Goal: Information Seeking & Learning: Understand process/instructions

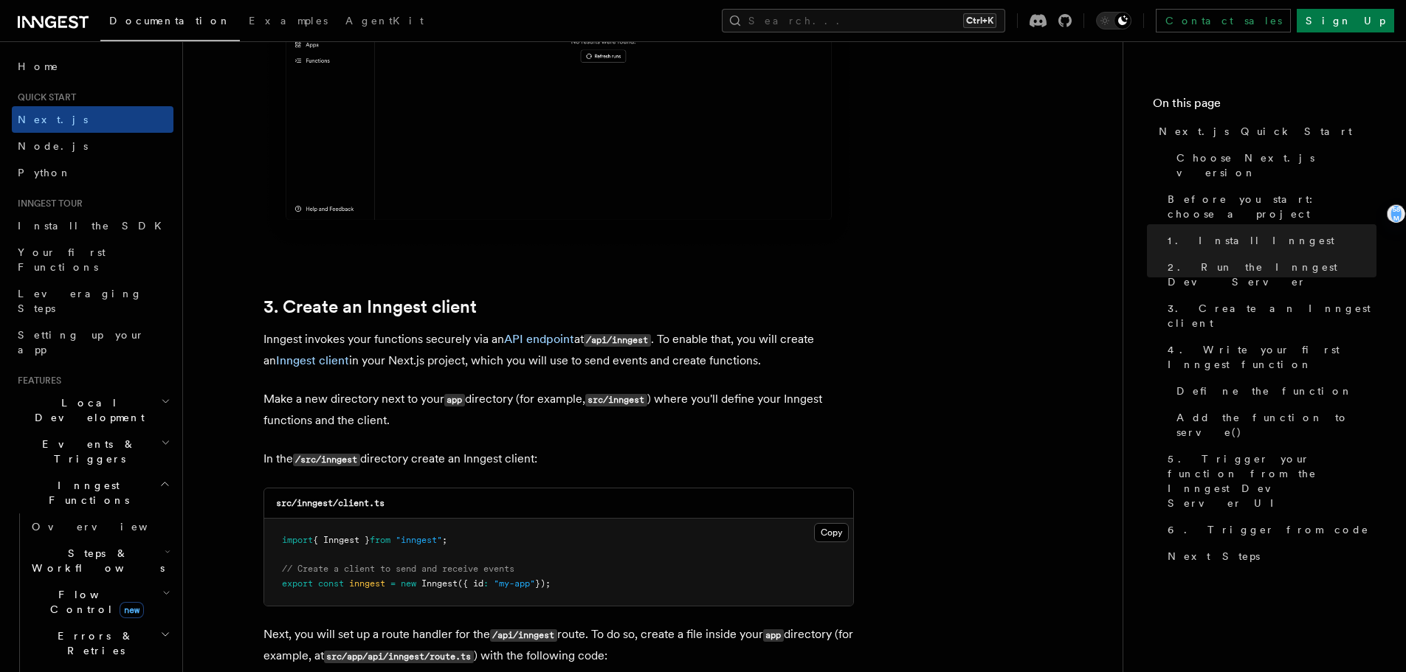
scroll to position [1585, 0]
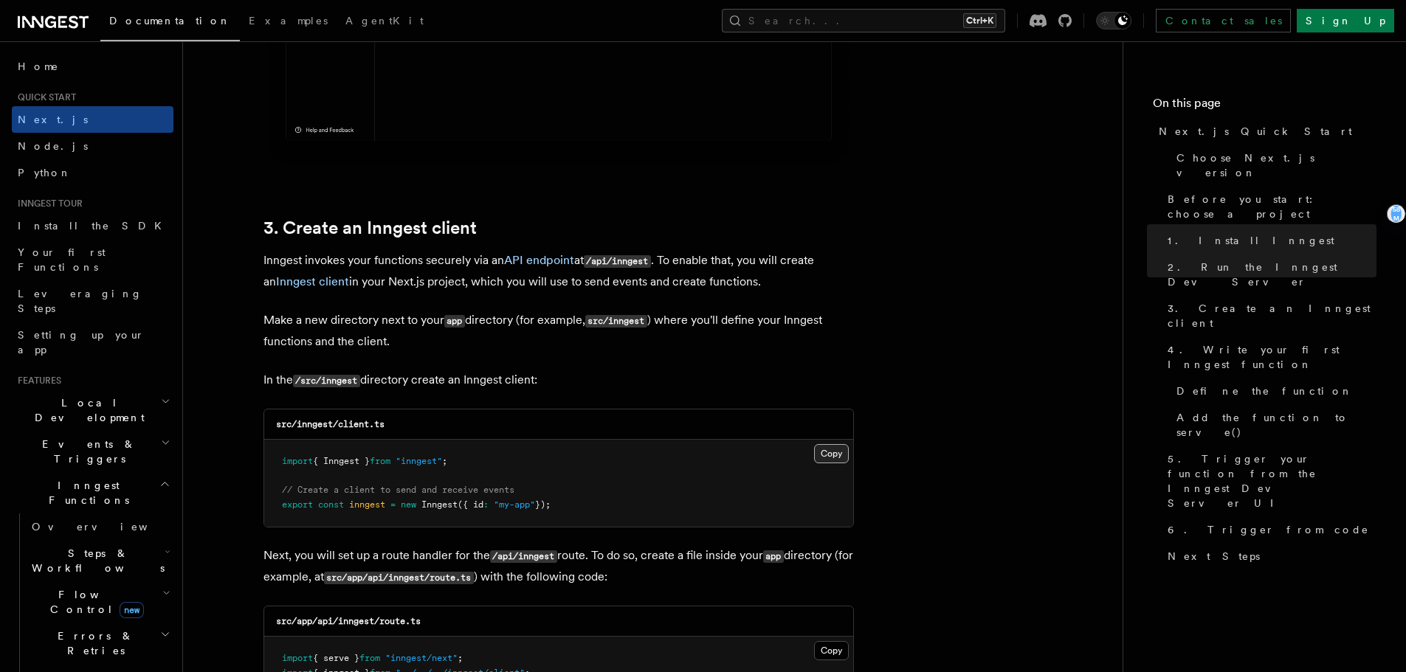
click at [833, 460] on button "Copy Copied" at bounding box center [831, 453] width 35 height 19
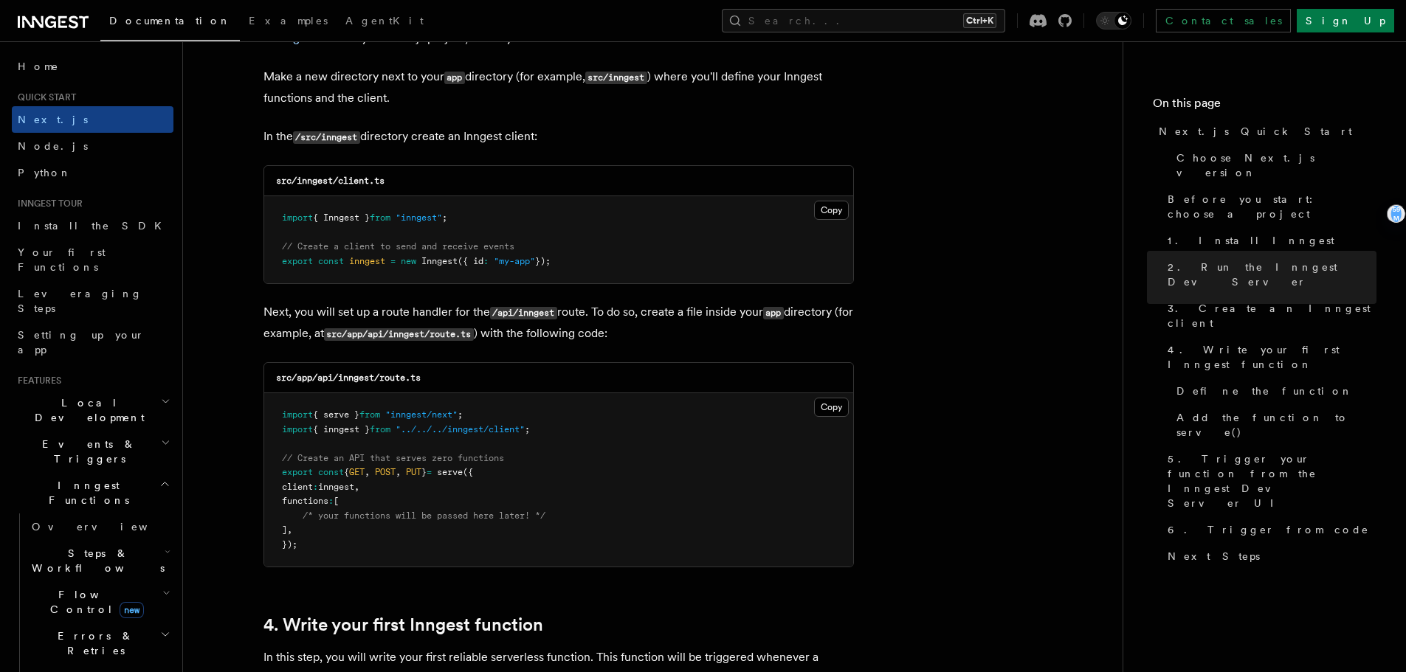
scroll to position [1831, 0]
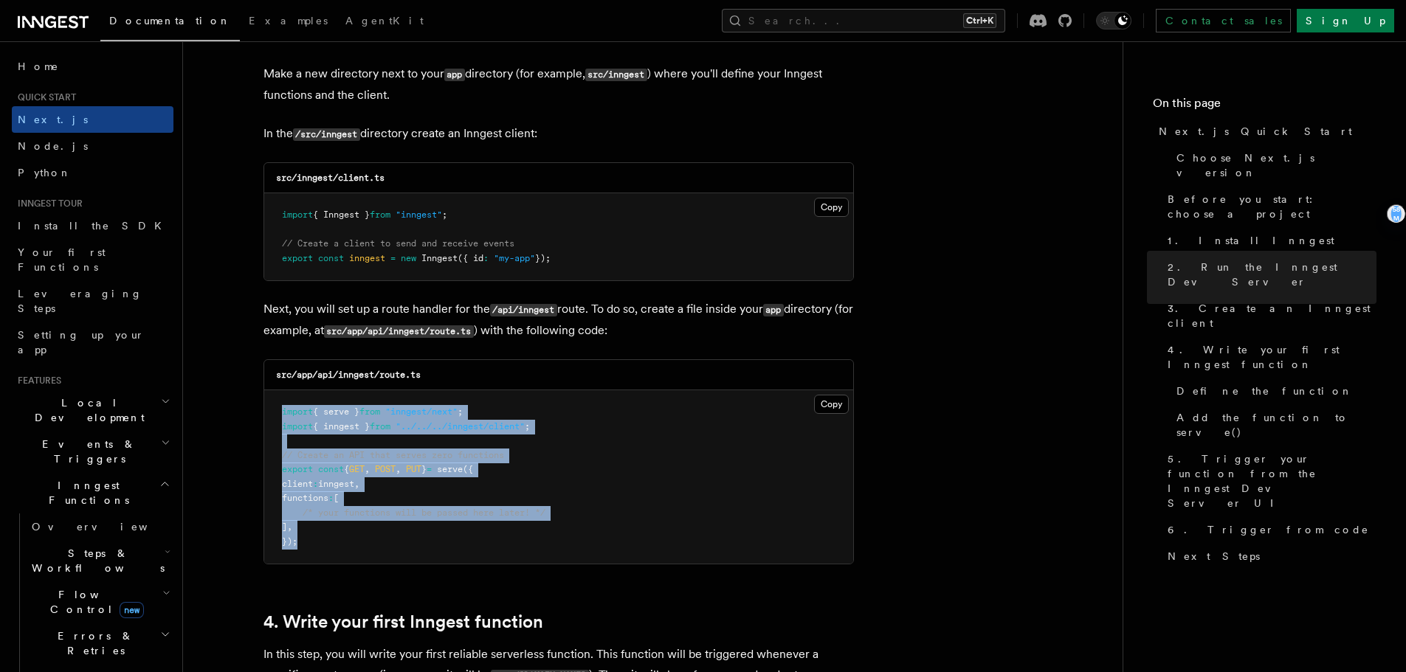
drag, startPoint x: 300, startPoint y: 549, endPoint x: 283, endPoint y: 405, distance: 145.6
click at [283, 405] on pre "import { serve } from "inngest/next" ; import { inngest } from "../../../innges…" at bounding box center [558, 476] width 589 height 173
copy code "import { serve } from "inngest/next" ; import { inngest } from "../../../innges…"
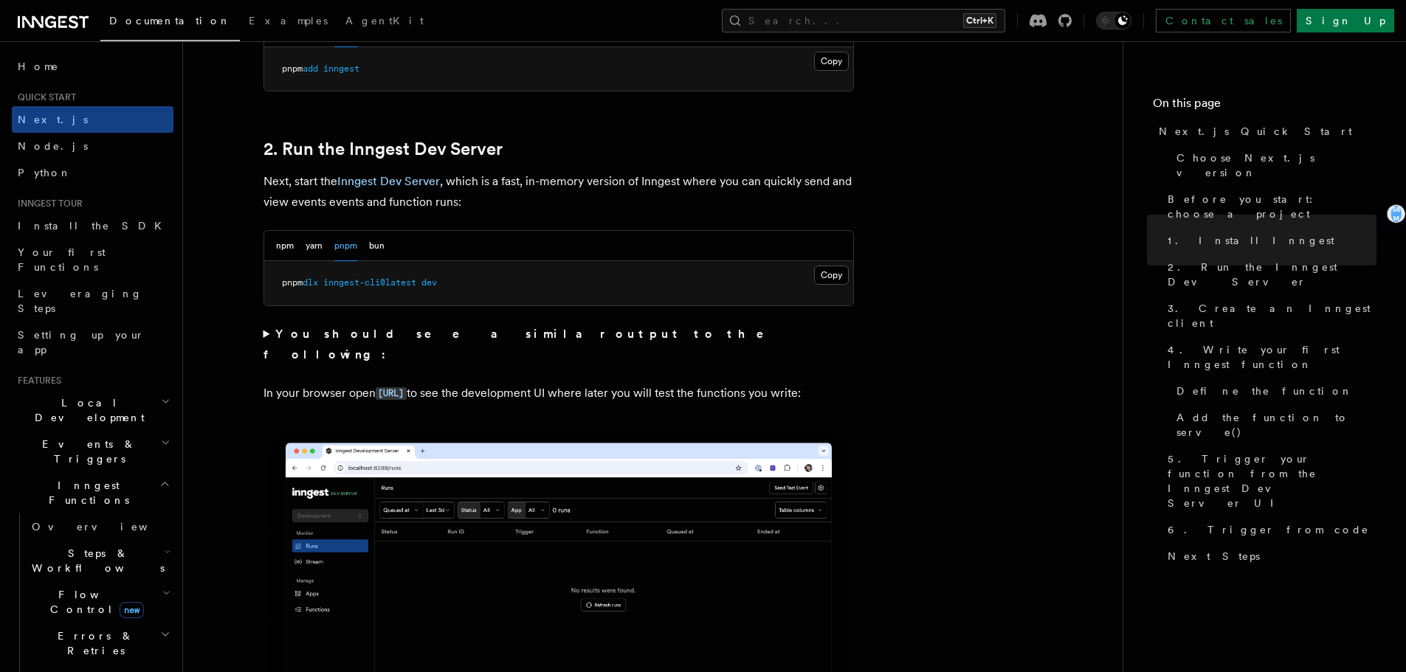
scroll to position [945, 0]
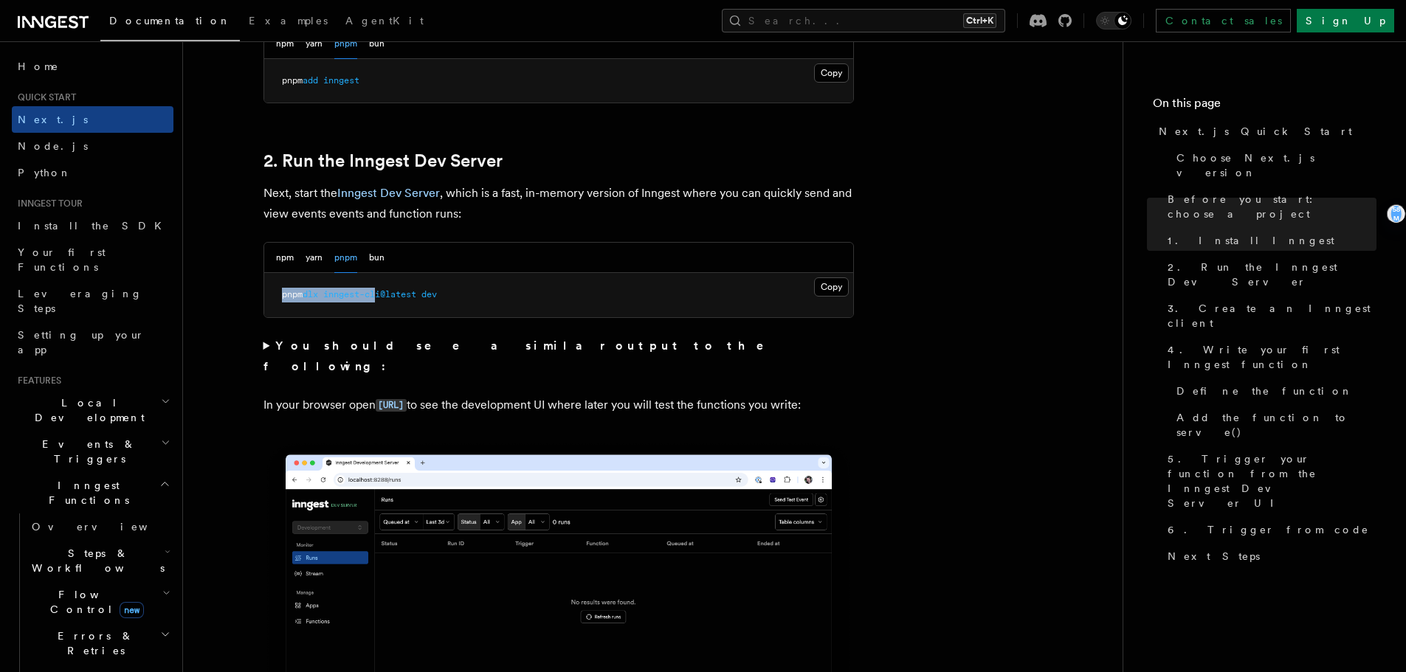
drag, startPoint x: 278, startPoint y: 294, endPoint x: 385, endPoint y: 296, distance: 106.3
click at [385, 296] on pre "pnpm dlx inngest-cli@latest dev" at bounding box center [558, 295] width 589 height 44
drag, startPoint x: 446, startPoint y: 289, endPoint x: 268, endPoint y: 299, distance: 178.2
click at [268, 299] on pre "pnpm dlx inngest-cli@latest dev" at bounding box center [558, 295] width 589 height 44
copy span "pnpm dlx inngest-cli@latest dev"
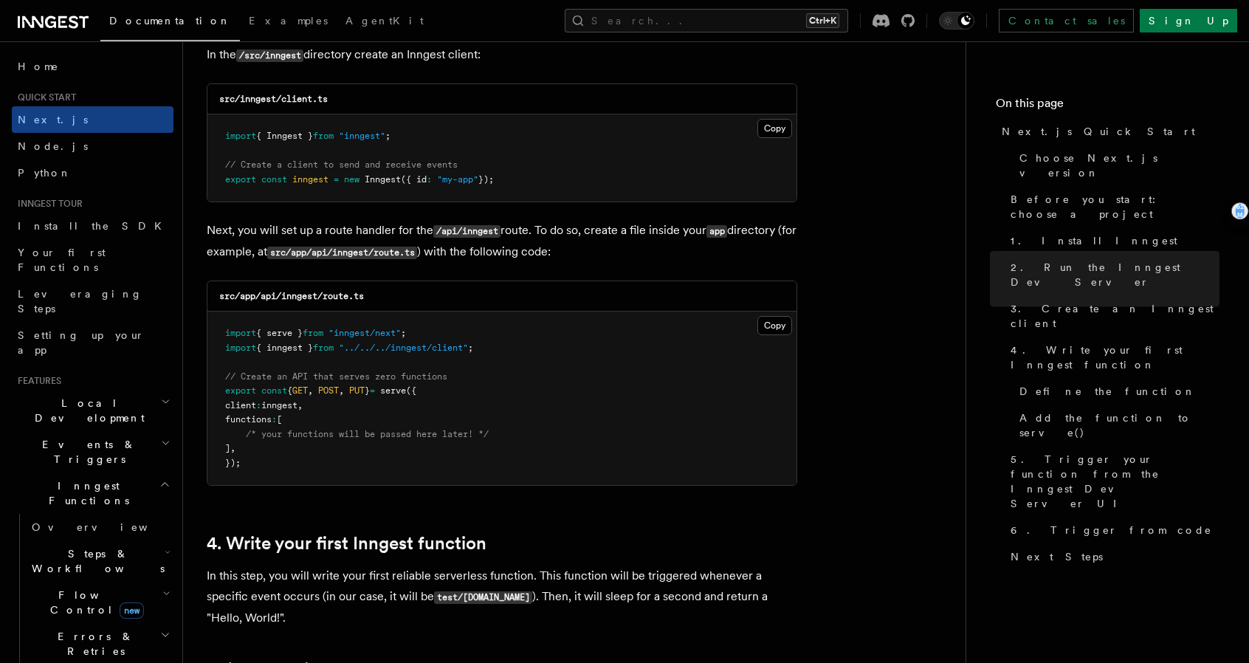
scroll to position [1935, 0]
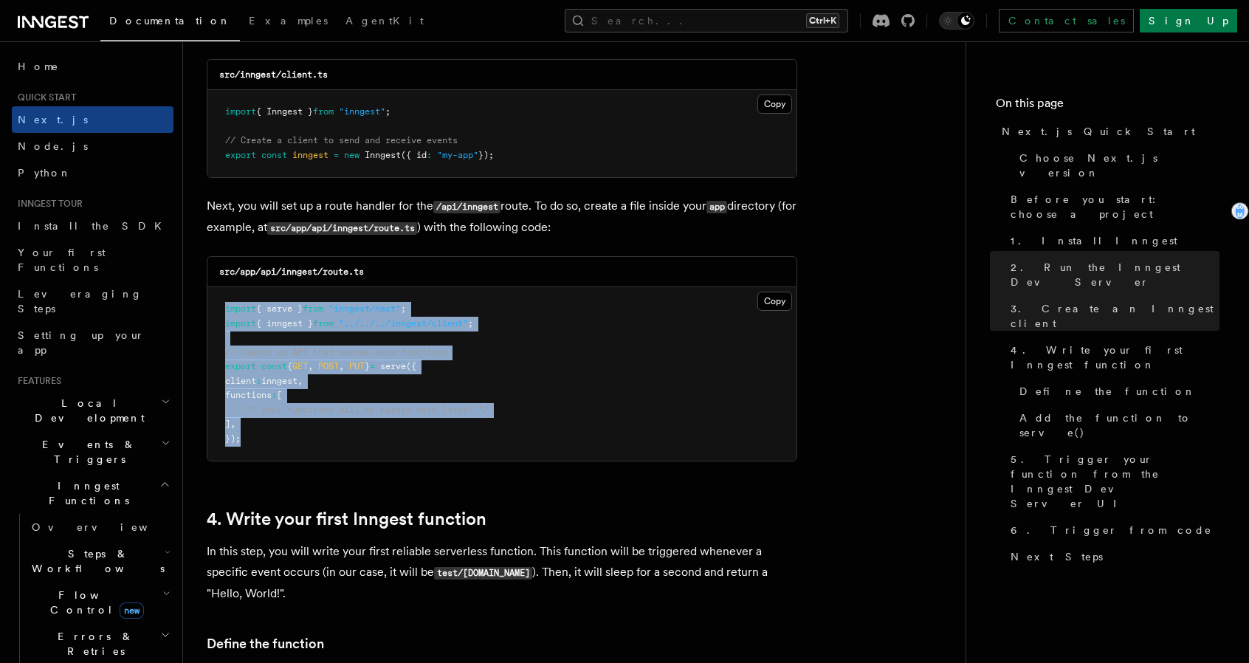
drag, startPoint x: 249, startPoint y: 447, endPoint x: 204, endPoint y: 302, distance: 151.5
copy code "import { serve } from "inngest/next" ; import { inngest } from "../../../innges…"
drag, startPoint x: 534, startPoint y: 156, endPoint x: 177, endPoint y: 103, distance: 360.5
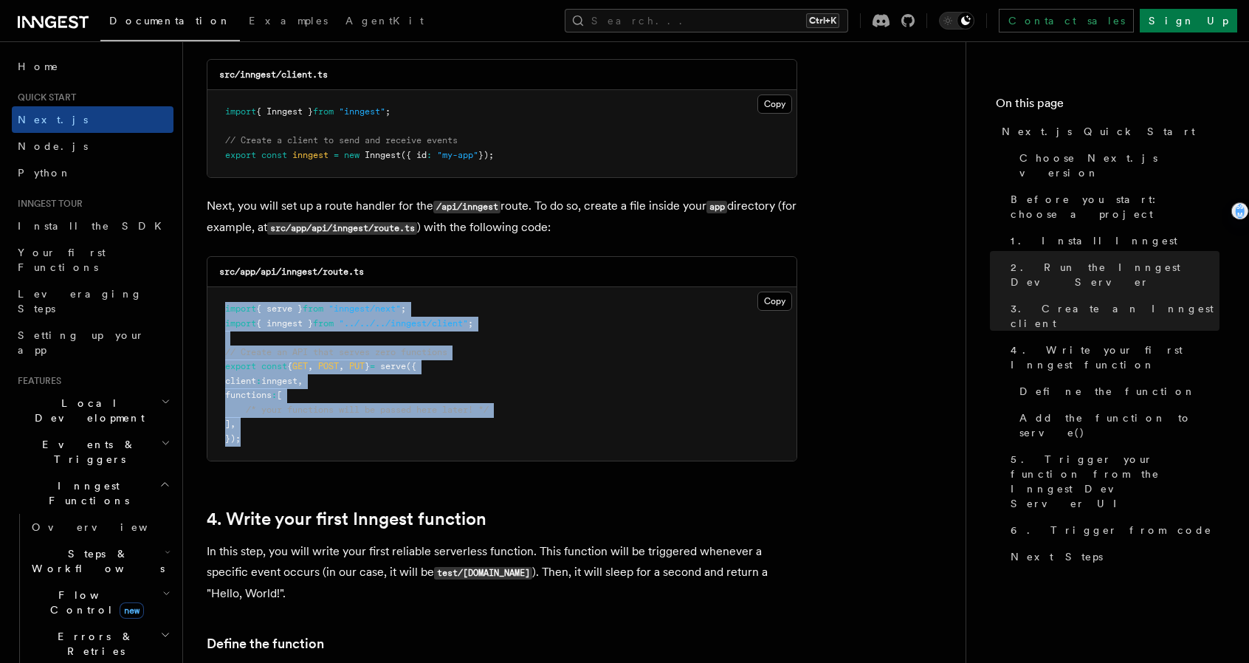
click at [596, 156] on pre "import { Inngest } from "inngest" ; // Create a client to send and receive even…" at bounding box center [501, 133] width 589 height 87
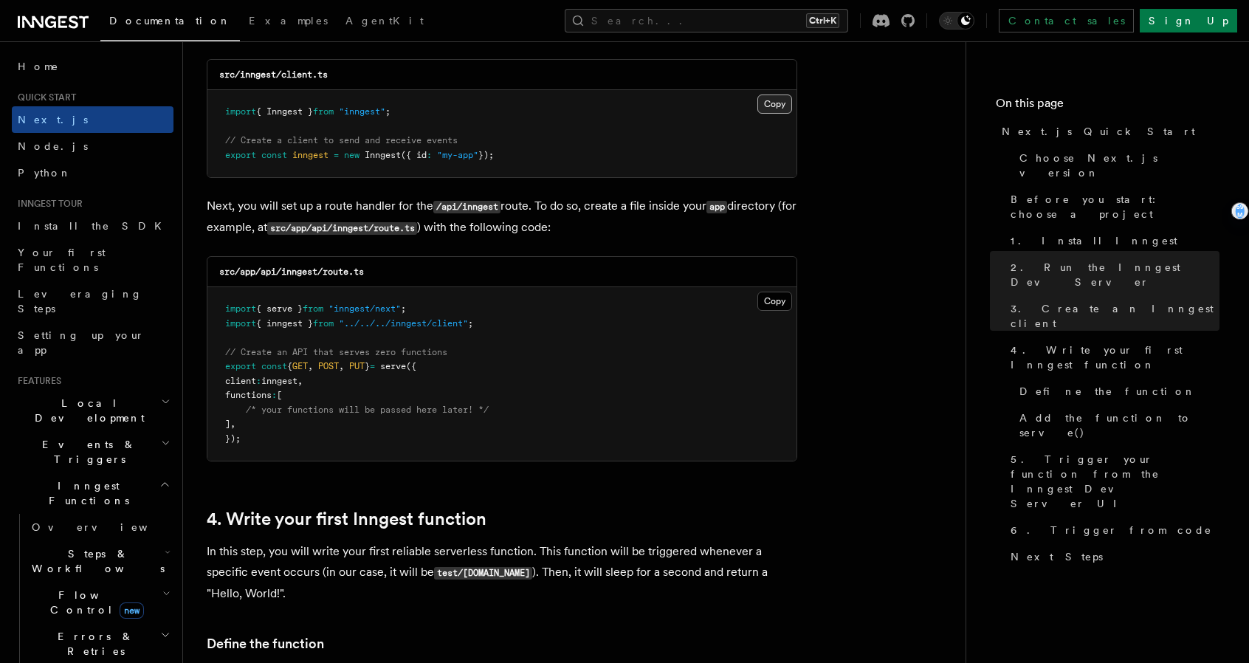
click at [777, 103] on button "Copy Copied" at bounding box center [774, 103] width 35 height 19
